Goal: Information Seeking & Learning: Check status

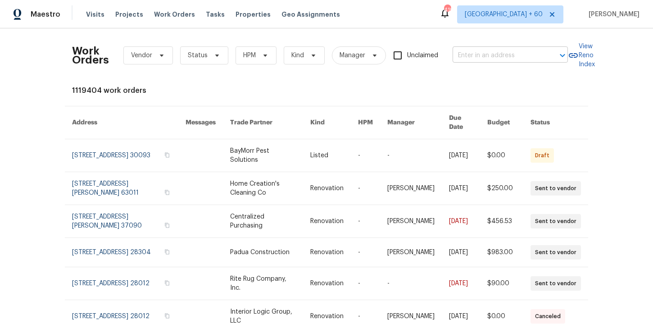
click at [491, 53] on input "text" at bounding box center [497, 56] width 90 height 14
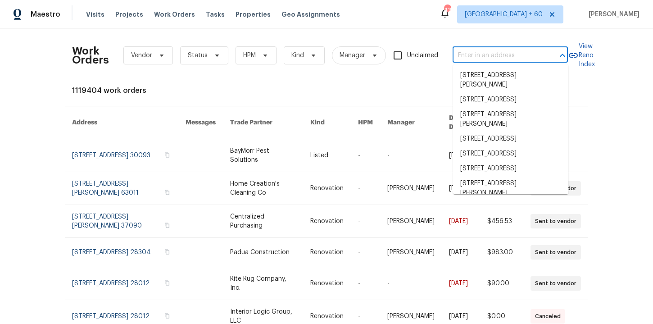
paste input "[URL][DOMAIN_NAME]"
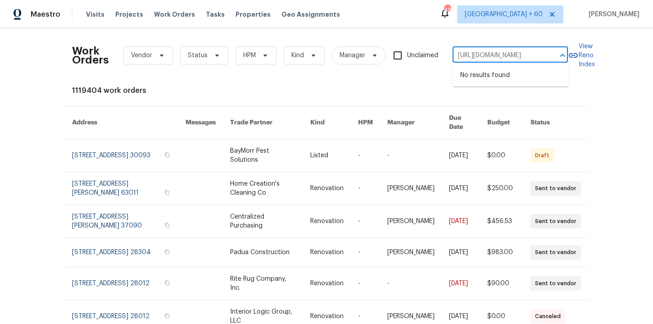
type input "[URL][DOMAIN_NAME]"
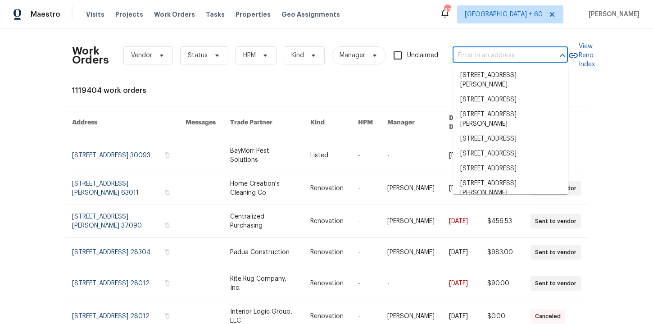
scroll to position [0, 0]
click at [478, 57] on input "text" at bounding box center [497, 56] width 90 height 14
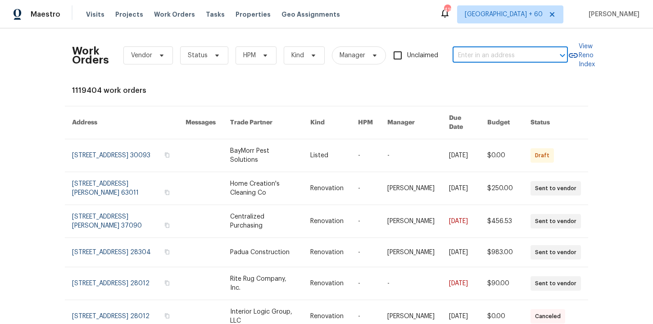
paste input "[STREET_ADDRESS]"
type input "[STREET_ADDRESS]"
click at [487, 75] on li "[STREET_ADDRESS]" at bounding box center [510, 75] width 115 height 15
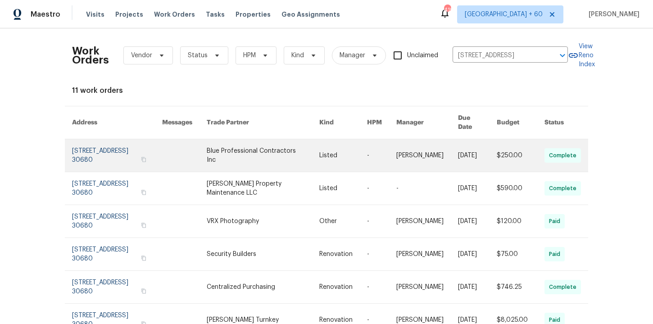
click at [99, 150] on link at bounding box center [117, 155] width 90 height 32
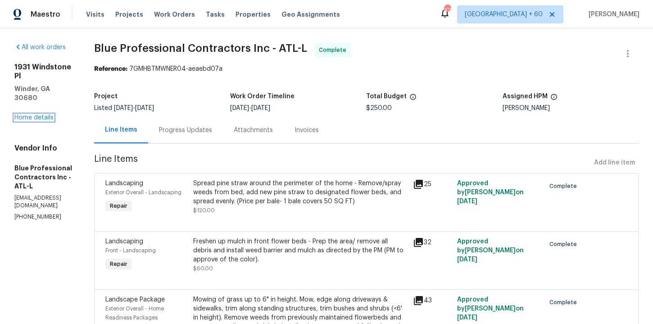
click at [36, 114] on link "Home details" at bounding box center [33, 117] width 39 height 6
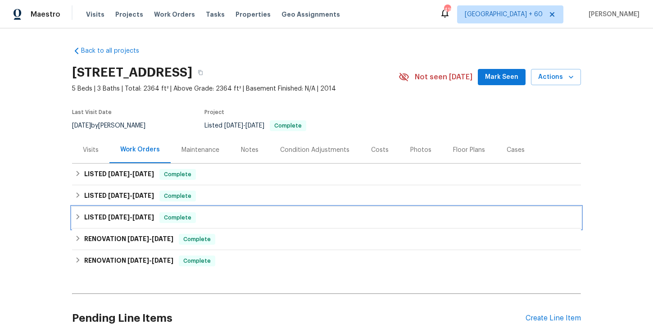
click at [238, 212] on div "LISTED [DATE] - [DATE] Complete" at bounding box center [326, 217] width 503 height 11
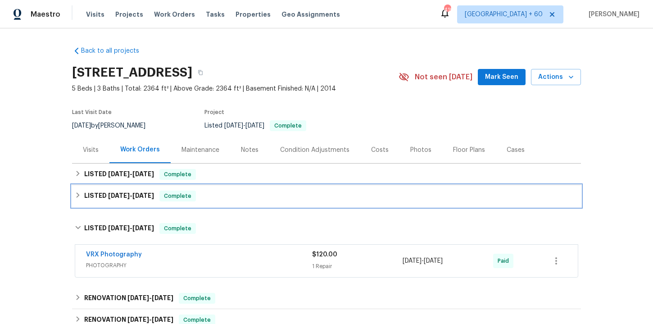
click at [236, 197] on div "LISTED [DATE] - [DATE] Complete" at bounding box center [326, 195] width 503 height 11
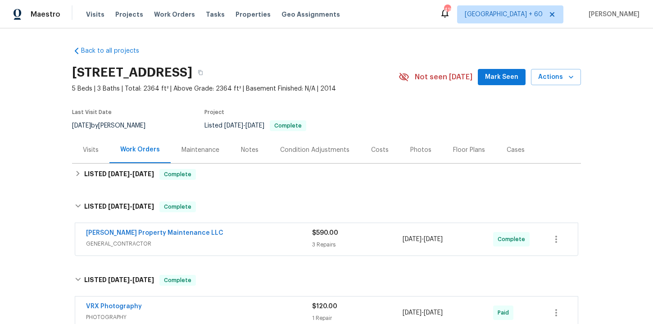
click at [243, 241] on span "GENERAL_CONTRACTOR" at bounding box center [199, 243] width 226 height 9
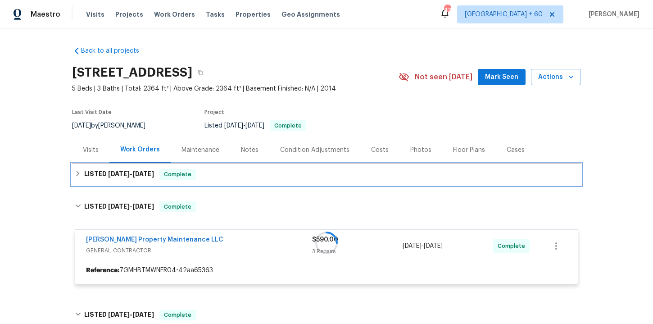
click at [236, 176] on div "LISTED [DATE] - [DATE] Complete" at bounding box center [326, 174] width 503 height 11
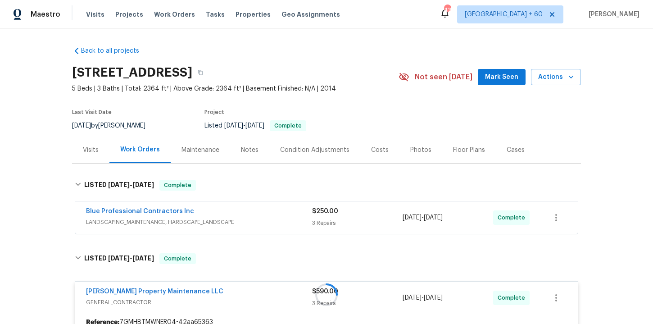
click at [239, 215] on div "Blue Professional Contractors Inc" at bounding box center [199, 212] width 226 height 11
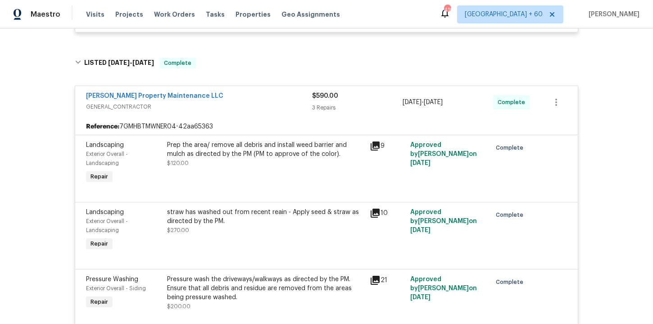
scroll to position [559, 0]
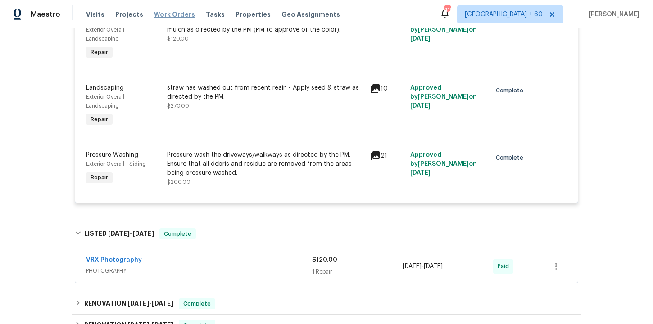
click at [172, 13] on span "Work Orders" at bounding box center [174, 14] width 41 height 9
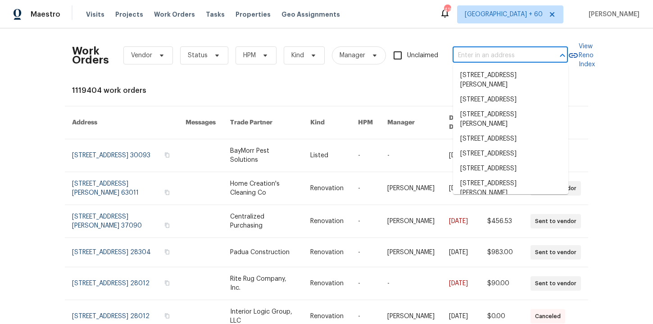
click at [499, 55] on input "text" at bounding box center [497, 56] width 90 height 14
paste input "[STREET_ADDRESS]"
type input "[STREET_ADDRESS]"
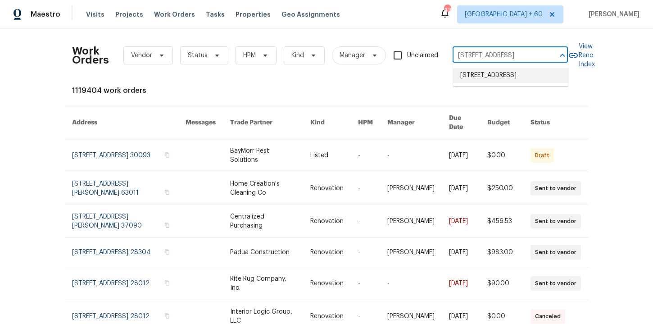
click at [499, 74] on li "[STREET_ADDRESS]" at bounding box center [510, 75] width 115 height 15
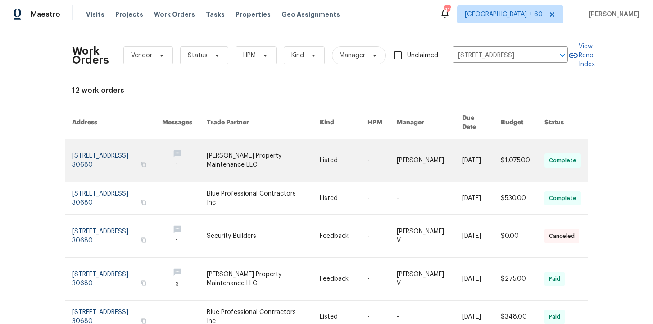
click at [100, 152] on link at bounding box center [117, 160] width 90 height 42
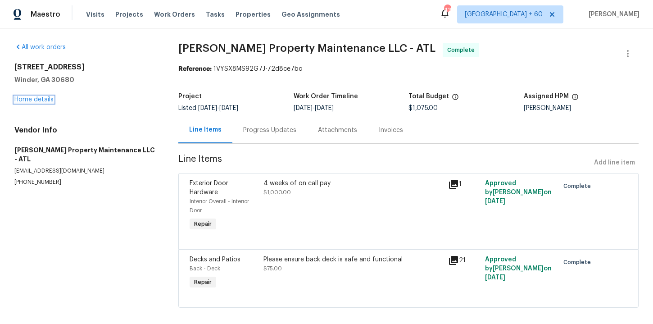
click at [39, 98] on link "Home details" at bounding box center [33, 99] width 39 height 6
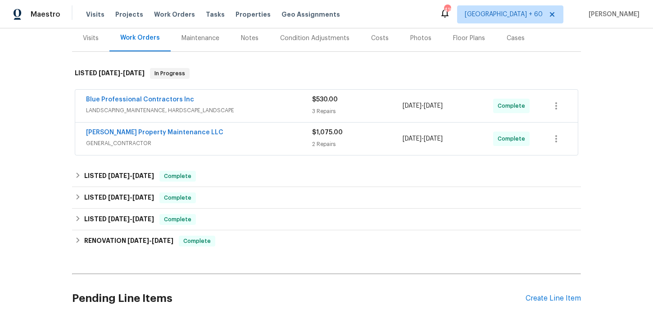
scroll to position [117, 0]
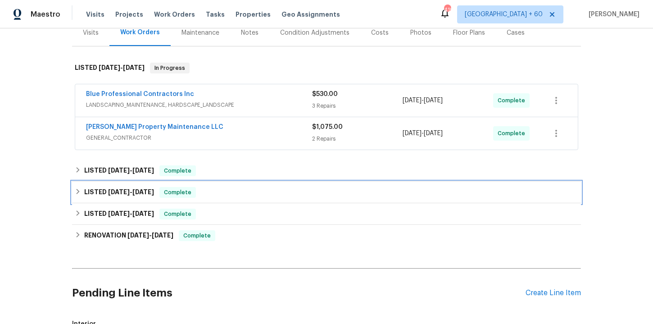
click at [223, 195] on div "LISTED [DATE] - [DATE] Complete" at bounding box center [326, 192] width 503 height 11
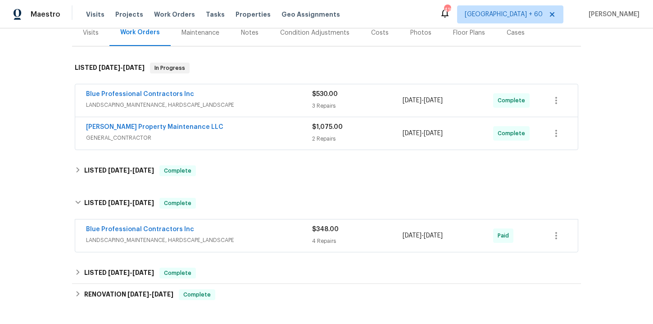
click at [235, 233] on div "Blue Professional Contractors Inc" at bounding box center [199, 230] width 226 height 11
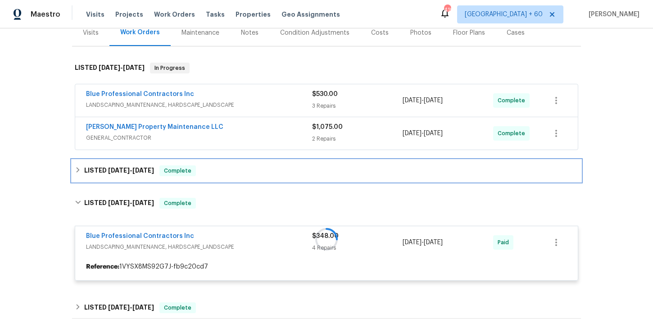
click at [224, 172] on div "LISTED [DATE] - [DATE] Complete" at bounding box center [326, 170] width 503 height 11
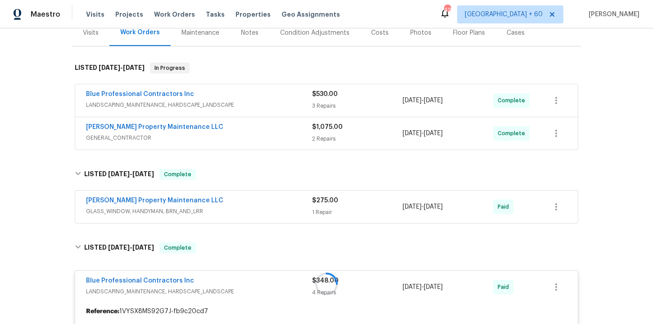
click at [245, 209] on span "GLASS_WINDOW, HANDYMAN, BRN_AND_LRR" at bounding box center [199, 211] width 226 height 9
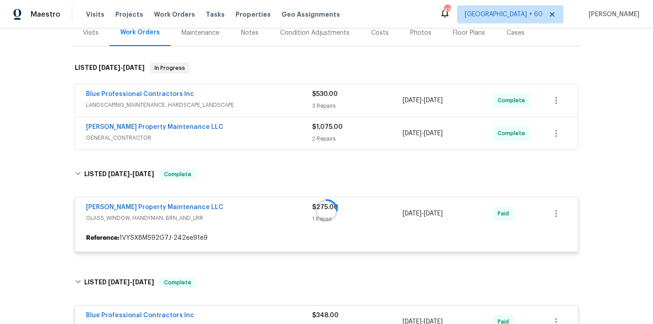
click at [248, 130] on div "[PERSON_NAME] Property Maintenance LLC" at bounding box center [199, 127] width 226 height 11
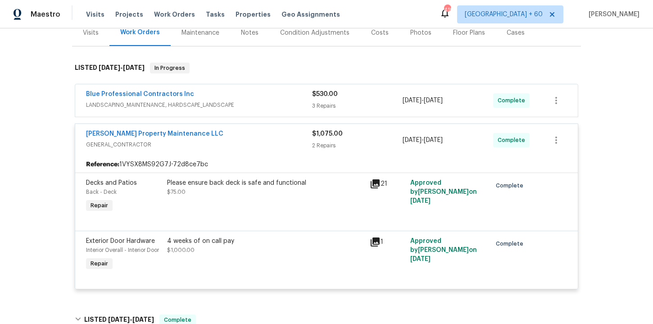
click at [257, 98] on div "Blue Professional Contractors Inc" at bounding box center [199, 95] width 226 height 11
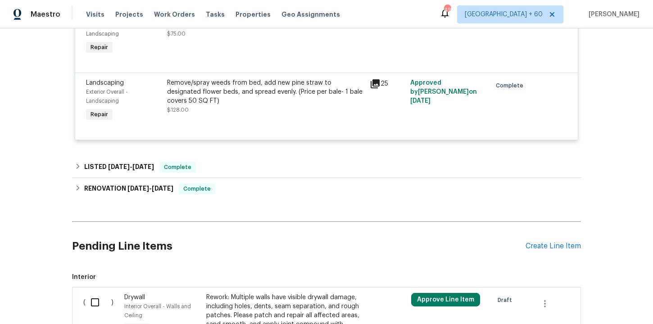
scroll to position [1178, 0]
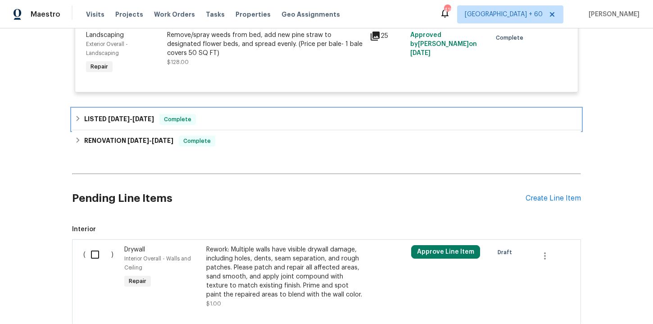
click at [254, 125] on div "LISTED [DATE] - [DATE] Complete" at bounding box center [326, 119] width 503 height 11
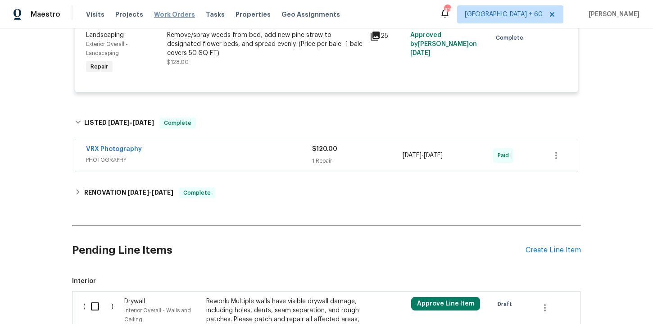
click at [172, 15] on span "Work Orders" at bounding box center [174, 14] width 41 height 9
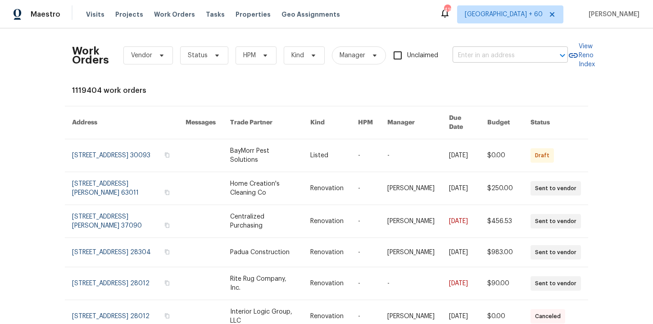
click at [473, 56] on input "text" at bounding box center [497, 56] width 90 height 14
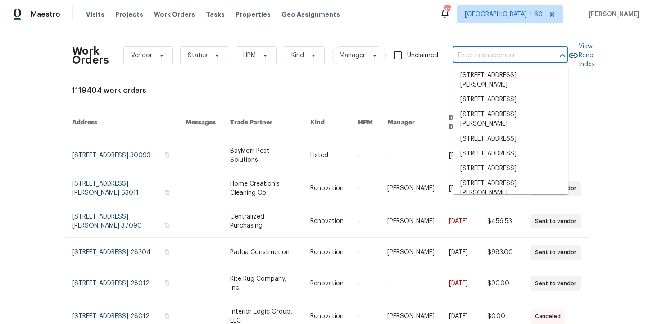
paste input "[STREET_ADDRESS]"
type input "[STREET_ADDRESS]"
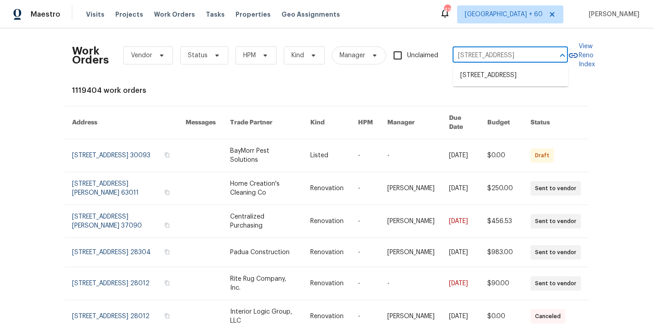
scroll to position [0, 36]
click at [487, 83] on li "[STREET_ADDRESS]" at bounding box center [510, 75] width 115 height 15
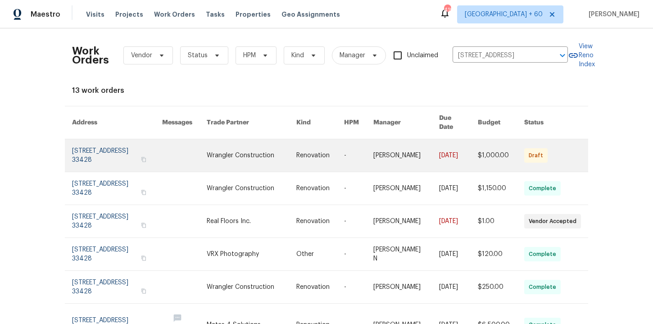
click at [104, 152] on link at bounding box center [117, 155] width 90 height 32
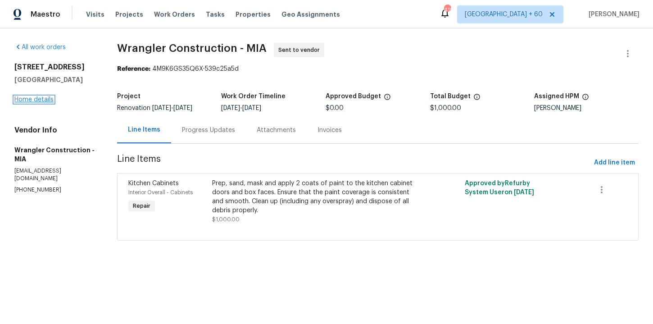
click at [45, 100] on link "Home details" at bounding box center [33, 99] width 39 height 6
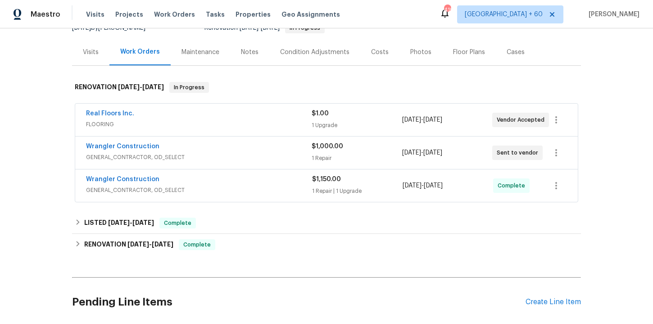
scroll to position [129, 0]
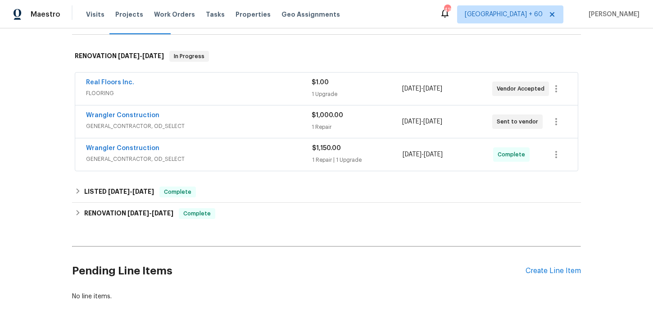
click at [233, 147] on div "Wrangler Construction" at bounding box center [199, 149] width 226 height 11
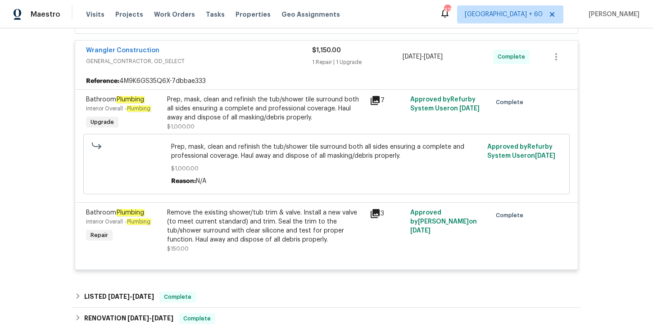
scroll to position [352, 0]
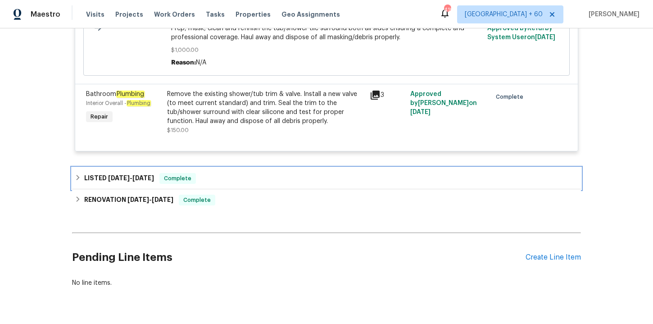
click at [226, 181] on div "LISTED [DATE] - [DATE] Complete" at bounding box center [326, 178] width 503 height 11
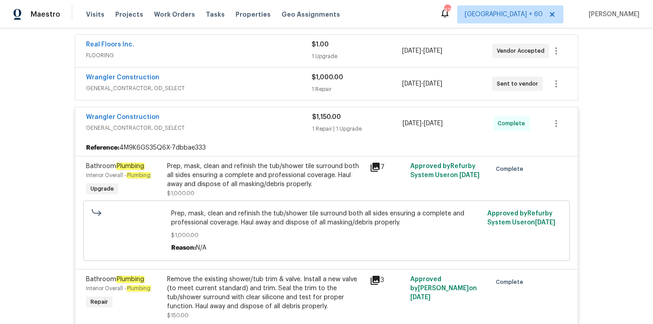
scroll to position [126, 0]
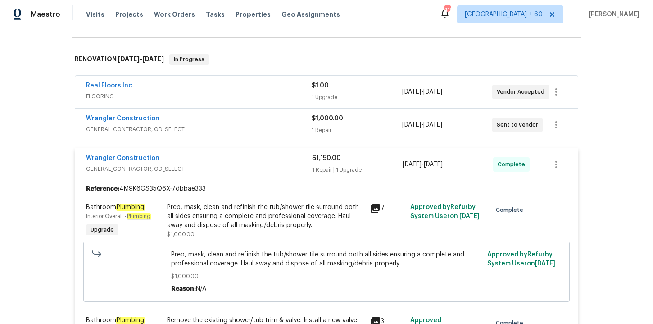
click at [258, 136] on div "Wrangler Construction GENERAL_CONTRACTOR, OD_SELECT $1,000.00 1 Repair [DATE] -…" at bounding box center [326, 124] width 502 height 32
click at [254, 126] on span "GENERAL_CONTRACTOR, OD_SELECT" at bounding box center [198, 129] width 225 height 9
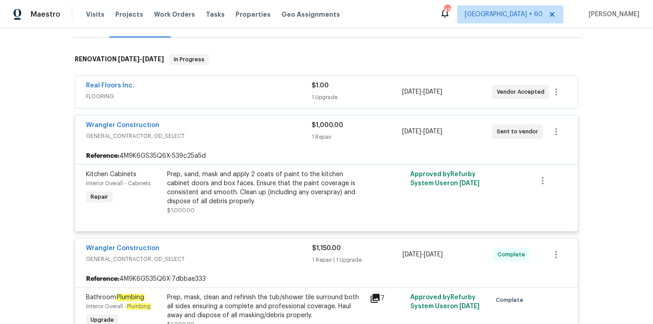
click at [247, 95] on span "FLOORING" at bounding box center [198, 96] width 225 height 9
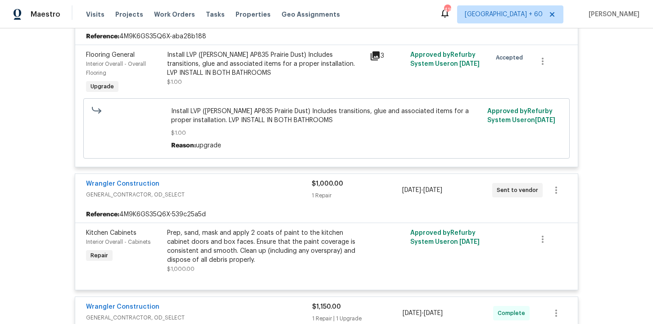
scroll to position [282, 0]
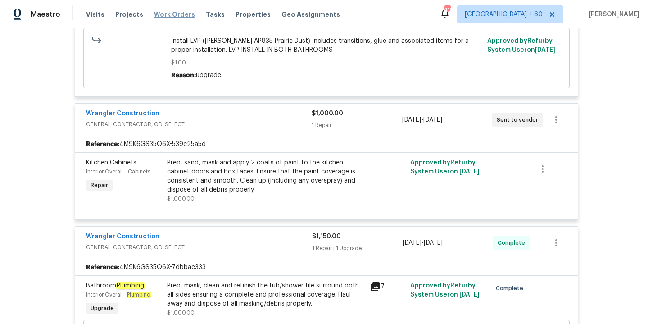
click at [158, 14] on span "Work Orders" at bounding box center [174, 14] width 41 height 9
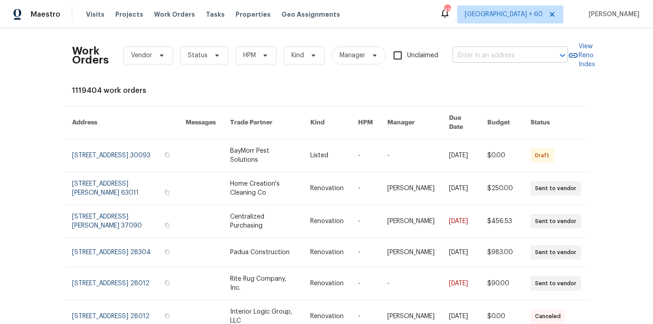
click at [502, 59] on input "text" at bounding box center [497, 56] width 90 height 14
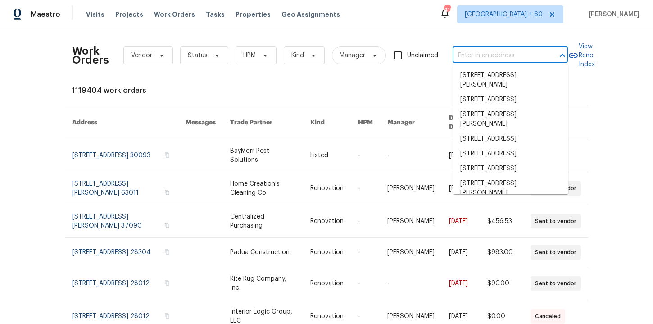
paste input "[STREET_ADDRESS]"
type input "[STREET_ADDRESS]"
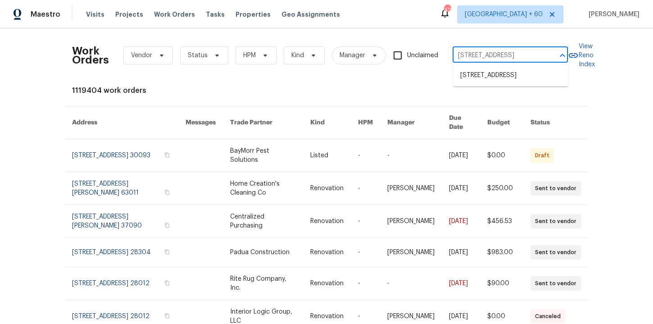
scroll to position [0, 45]
click at [504, 77] on li "[STREET_ADDRESS]" at bounding box center [510, 75] width 115 height 15
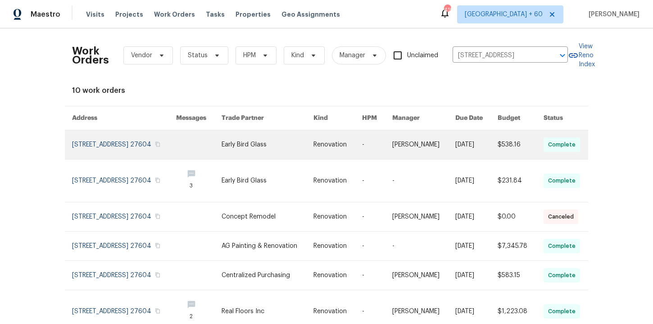
click at [134, 143] on link at bounding box center [124, 144] width 104 height 29
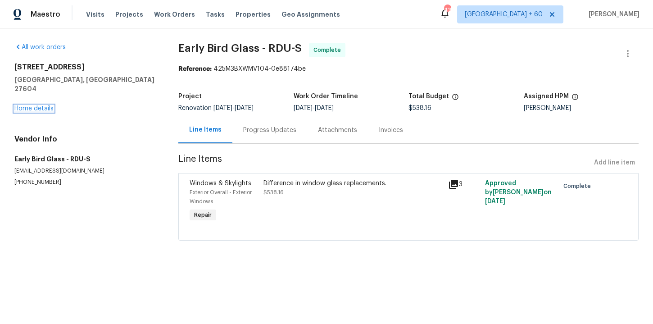
click at [48, 105] on link "Home details" at bounding box center [33, 108] width 39 height 6
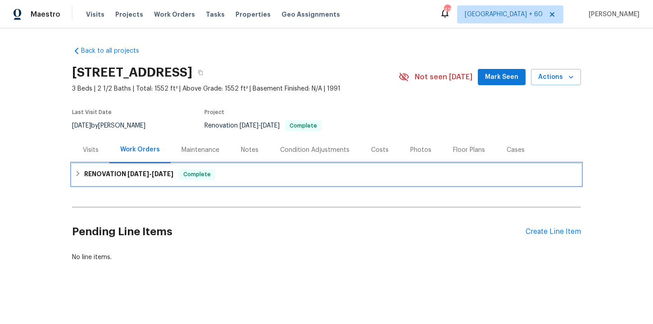
click at [268, 178] on div "RENOVATION [DATE] - [DATE] Complete" at bounding box center [326, 174] width 503 height 11
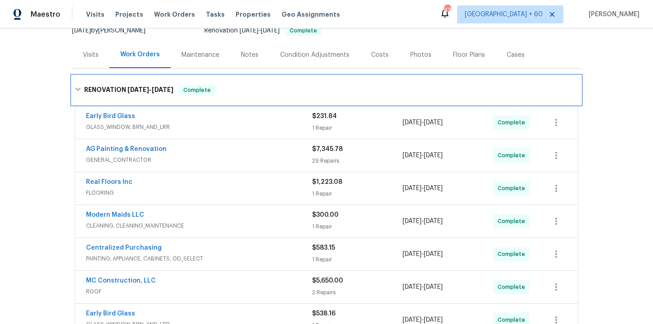
scroll to position [100, 0]
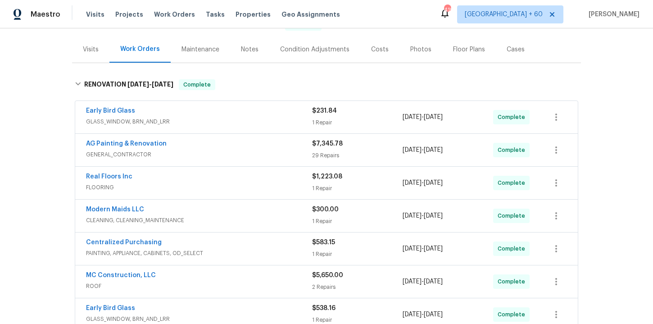
click at [268, 178] on div "Real Floors Inc" at bounding box center [199, 177] width 226 height 11
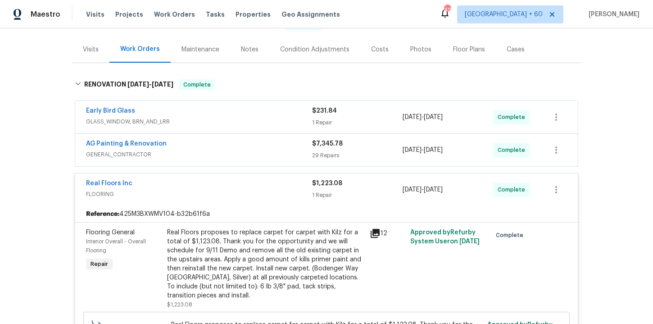
click at [267, 151] on span "GENERAL_CONTRACTOR" at bounding box center [199, 154] width 226 height 9
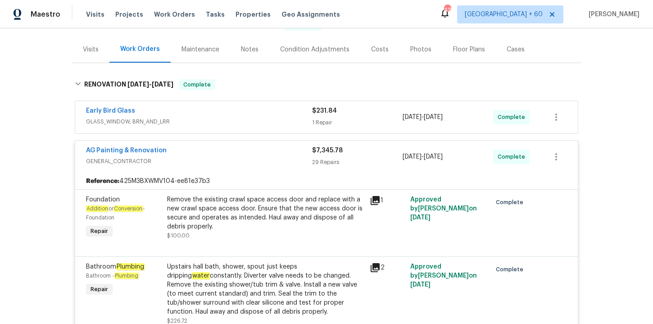
click at [258, 114] on div "Early Bird Glass" at bounding box center [199, 111] width 226 height 11
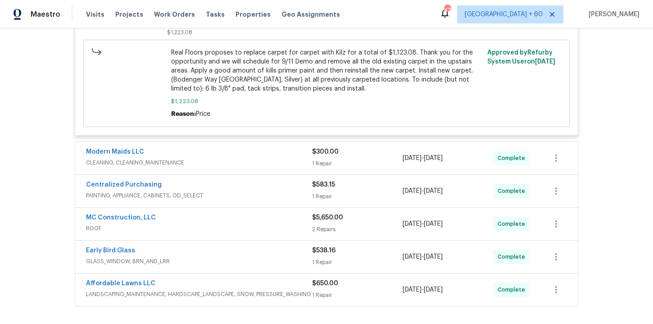
scroll to position [2782, 0]
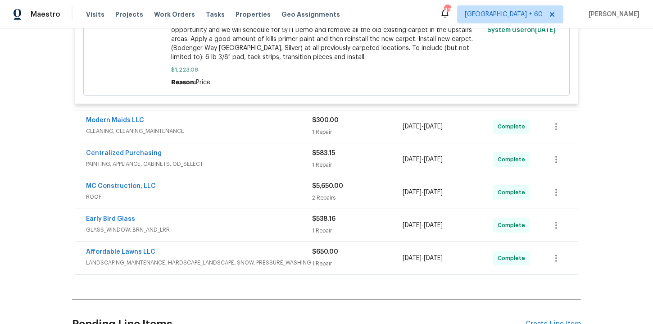
click at [219, 194] on span "ROOF" at bounding box center [199, 196] width 226 height 9
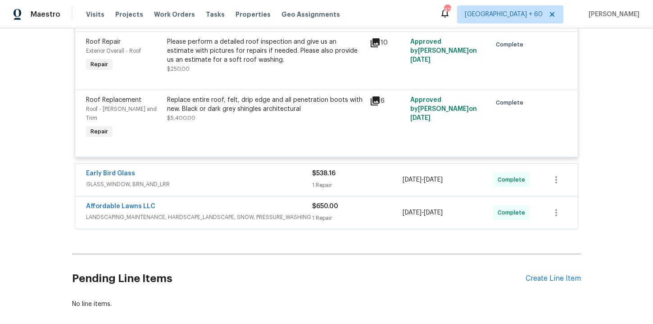
scroll to position [2982, 0]
click at [236, 212] on span "LANDSCAPING_MAINTENANCE, HARDSCAPE_LANDSCAPE, SNOW, PRESSURE_WASHING" at bounding box center [199, 216] width 226 height 9
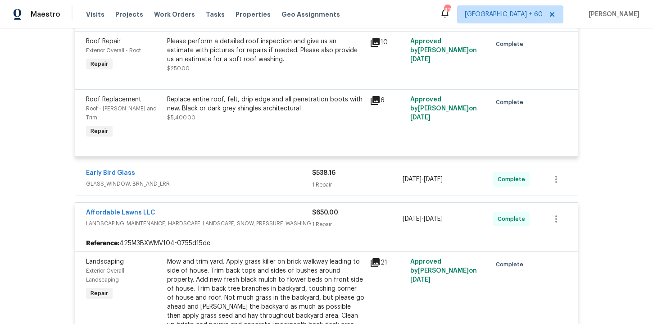
click at [250, 179] on span "GLASS_WINDOW, BRN_AND_LRR" at bounding box center [199, 183] width 226 height 9
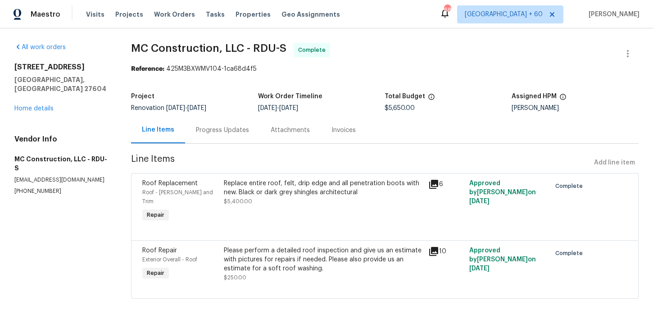
click at [225, 134] on div "Progress Updates" at bounding box center [222, 130] width 53 height 9
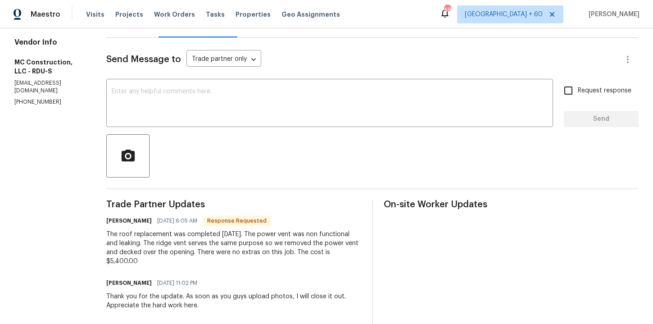
scroll to position [50, 0]
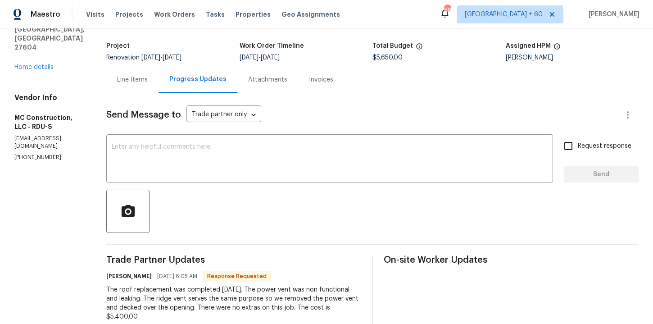
click at [130, 79] on div "Line Items" at bounding box center [132, 79] width 31 height 9
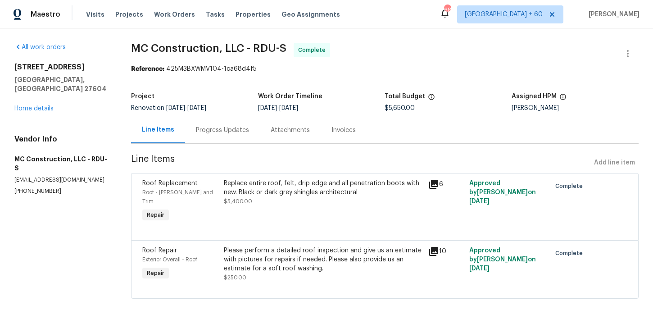
click at [319, 246] on div "Please perform a detailed roof inspection and give us an estimate with pictures…" at bounding box center [323, 259] width 199 height 27
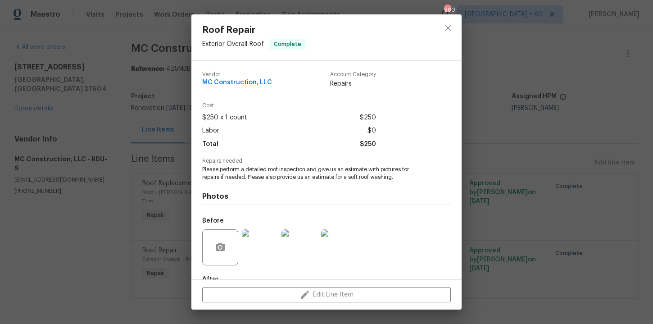
scroll to position [54, 0]
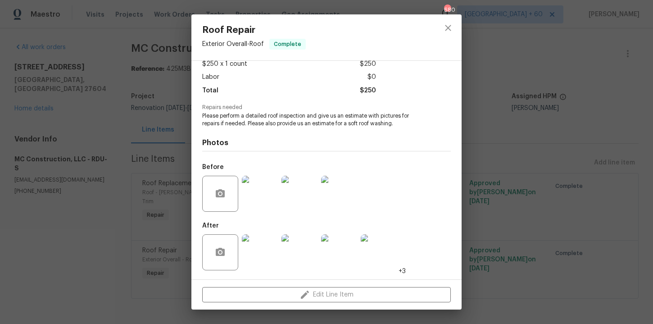
click at [106, 242] on div "Roof Repair Exterior Overall - Roof Complete Vendor MC Construction, LLC Accoun…" at bounding box center [326, 162] width 653 height 324
